Goal: Complete application form

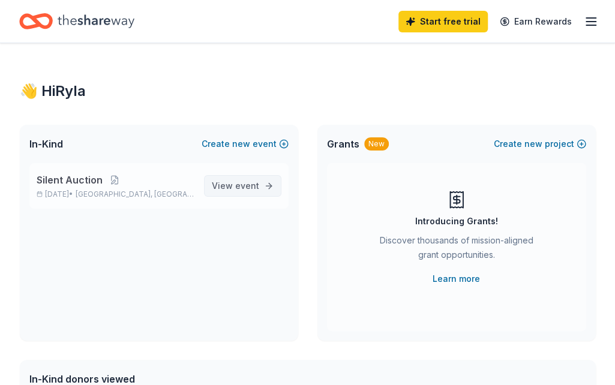
click at [243, 194] on link "View event" at bounding box center [242, 186] width 77 height 22
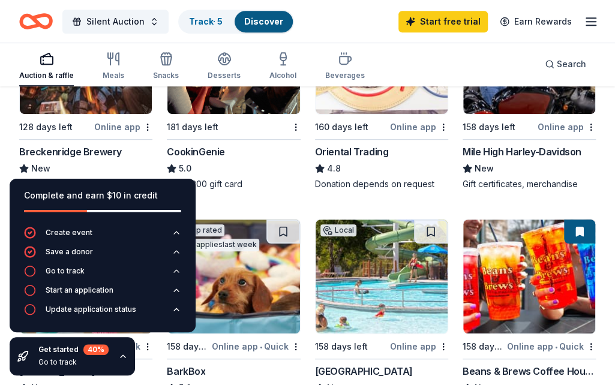
scroll to position [224, 0]
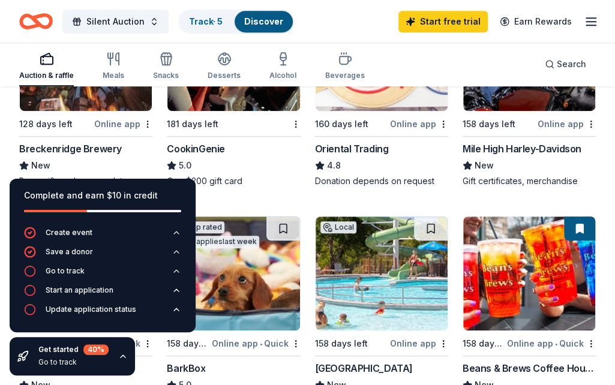
click at [93, 145] on div "Breckenridge Brewery" at bounding box center [70, 149] width 103 height 14
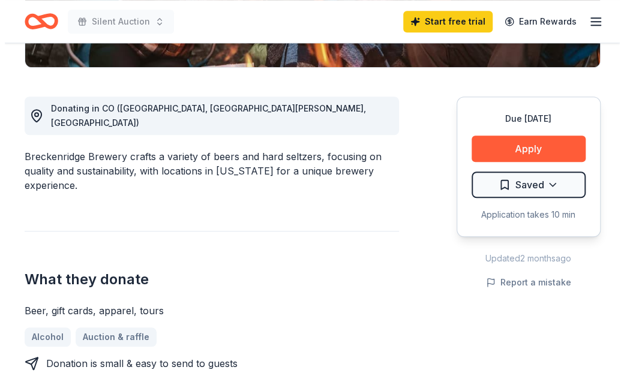
scroll to position [298, 0]
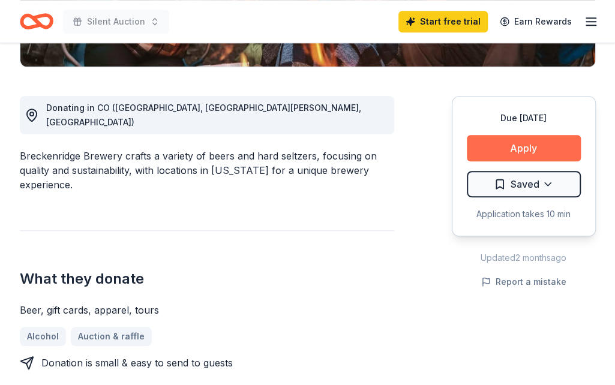
click at [496, 145] on button "Apply" at bounding box center [524, 148] width 114 height 26
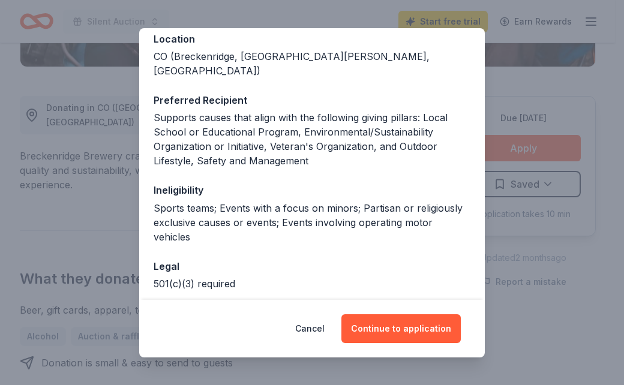
scroll to position [182, 0]
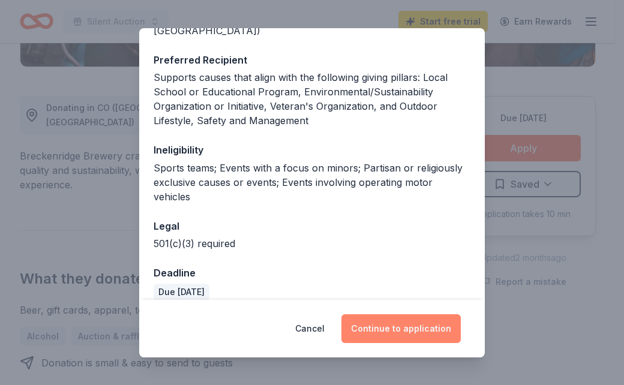
click at [385, 325] on button "Continue to application" at bounding box center [400, 328] width 119 height 29
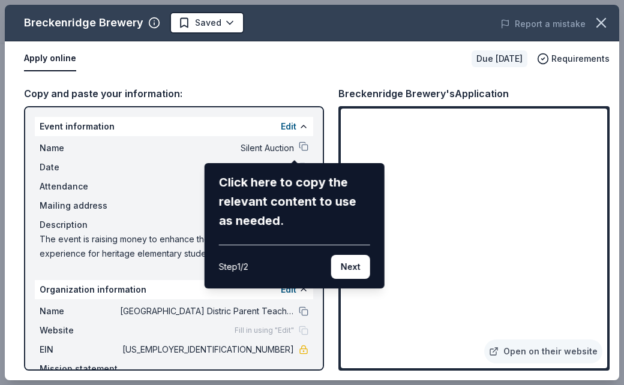
click at [420, 349] on div "Breckenridge Brewery Saved Report a mistake Apply online Due [DATE] Requirement…" at bounding box center [312, 193] width 615 height 376
click at [250, 125] on div "Breckenridge Brewery Saved Report a mistake Apply online Due [DATE] Requirement…" at bounding box center [312, 193] width 615 height 376
click at [272, 143] on div "Breckenridge Brewery Saved Report a mistake Apply online Due [DATE] Requirement…" at bounding box center [312, 193] width 615 height 376
click at [341, 266] on button "Next" at bounding box center [350, 267] width 39 height 24
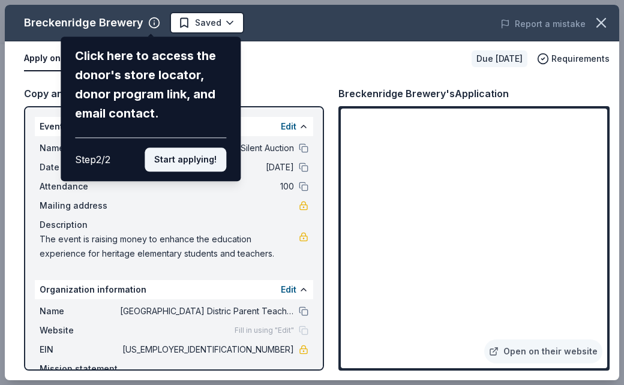
click at [200, 148] on button "Start applying!" at bounding box center [186, 160] width 82 height 24
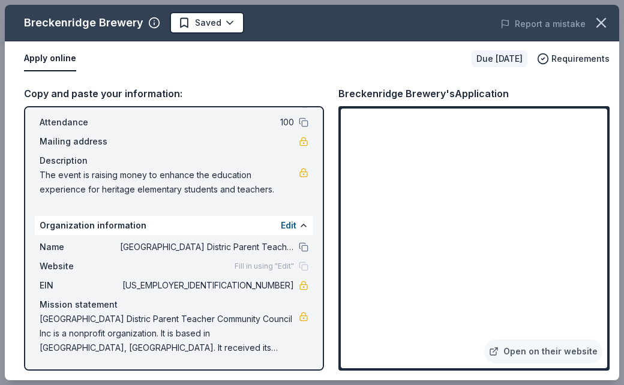
scroll to position [0, 0]
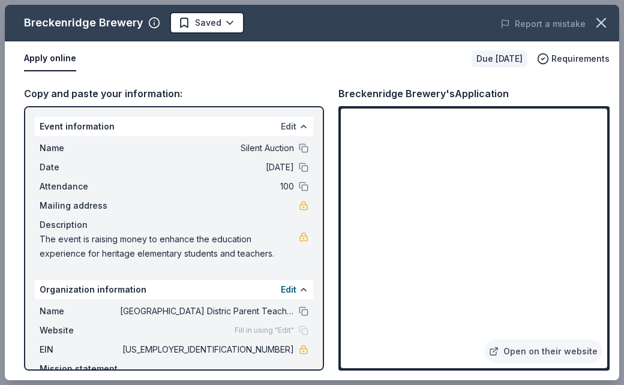
click at [281, 123] on button "Edit" at bounding box center [289, 126] width 16 height 14
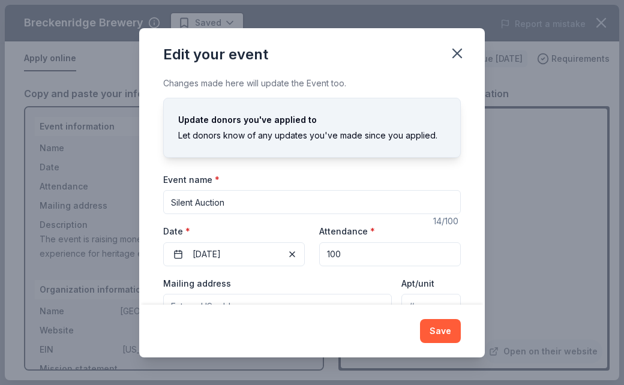
scroll to position [112, 0]
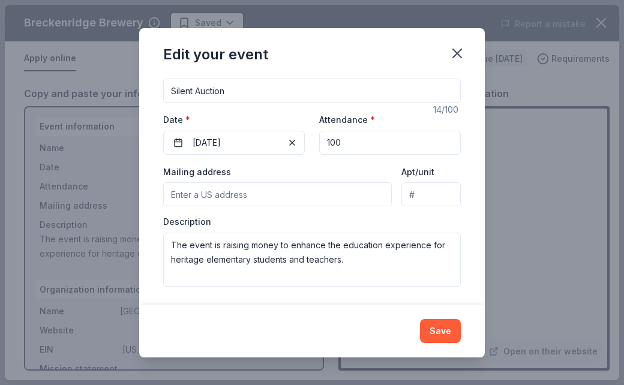
click at [372, 142] on input "100" at bounding box center [390, 143] width 142 height 24
type input "150"
click at [444, 323] on button "Save" at bounding box center [440, 331] width 41 height 24
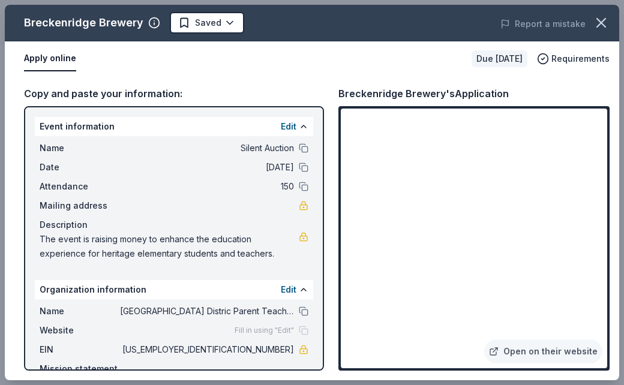
click at [288, 124] on div "Edit" at bounding box center [295, 126] width 28 height 14
click at [282, 127] on button "Edit" at bounding box center [289, 126] width 16 height 14
